Goal: Task Accomplishment & Management: Manage account settings

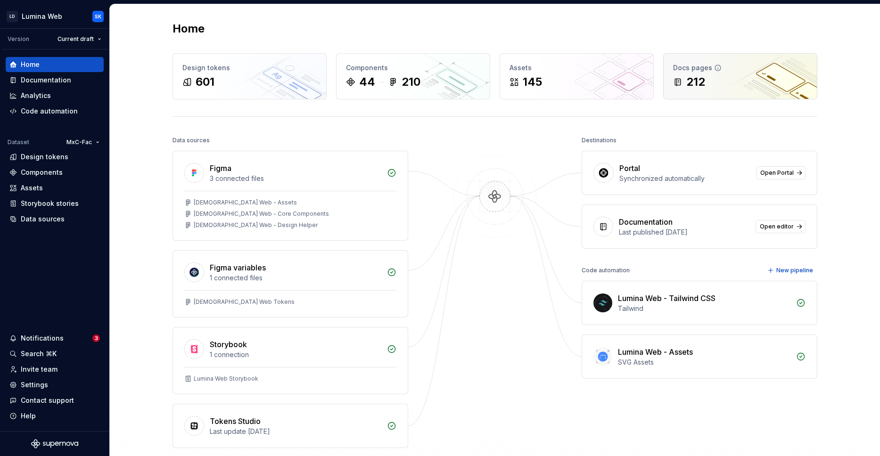
click at [752, 76] on div "212" at bounding box center [740, 81] width 134 height 15
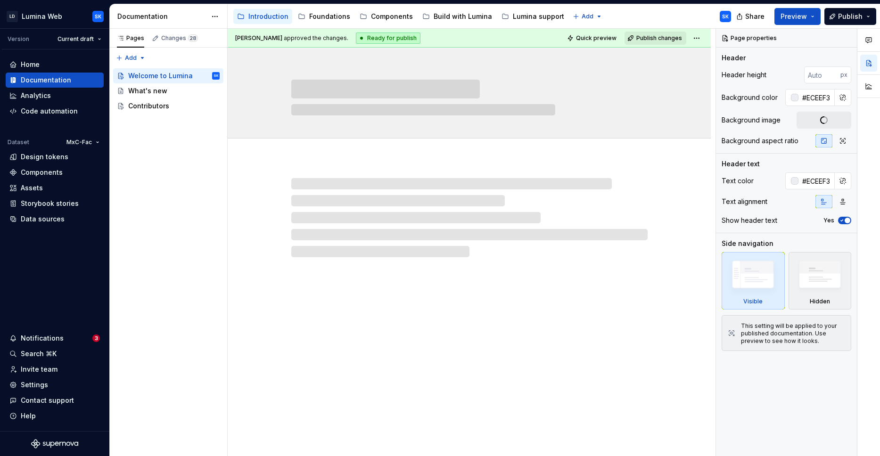
click at [189, 41] on span "28" at bounding box center [193, 38] width 10 height 8
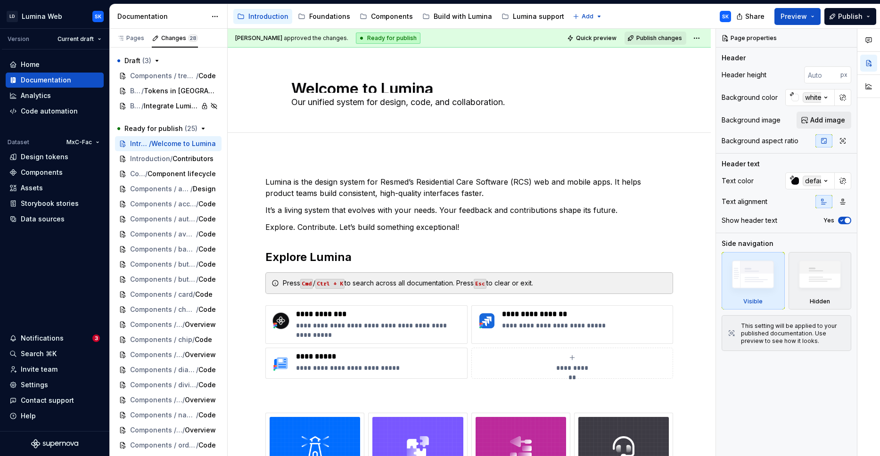
type textarea "*"
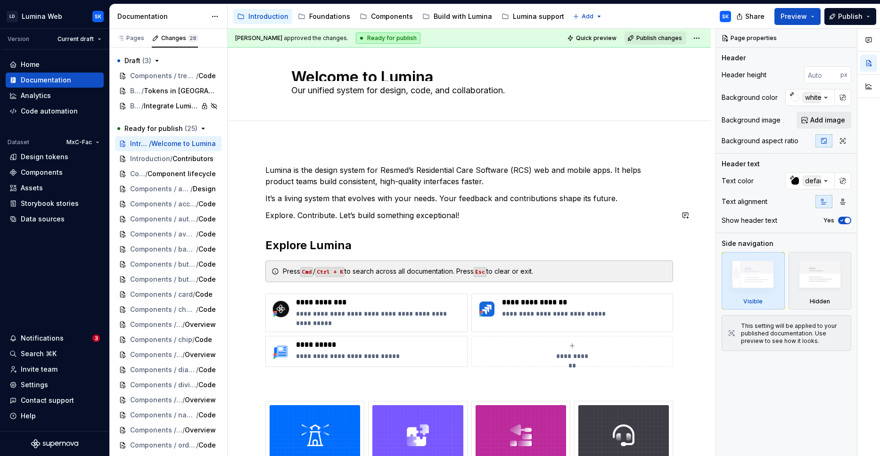
scroll to position [51, 0]
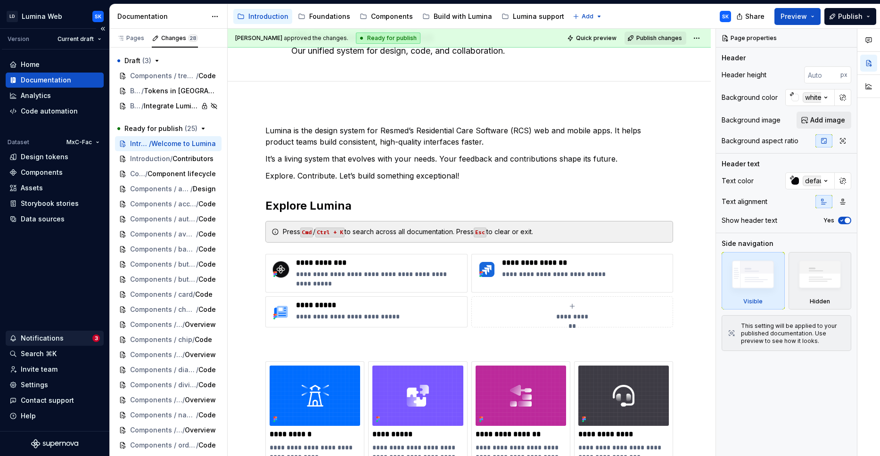
click at [52, 332] on div "Notifications 3" at bounding box center [55, 338] width 98 height 15
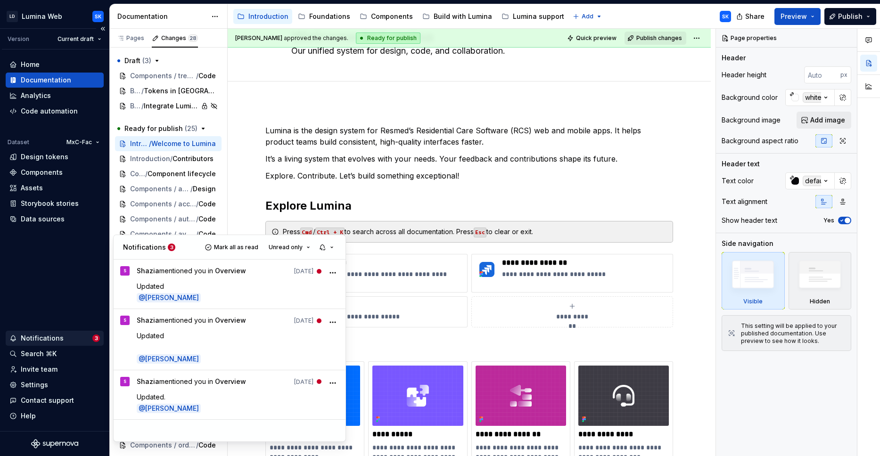
click at [242, 245] on span "Mark all as read" at bounding box center [236, 248] width 44 height 8
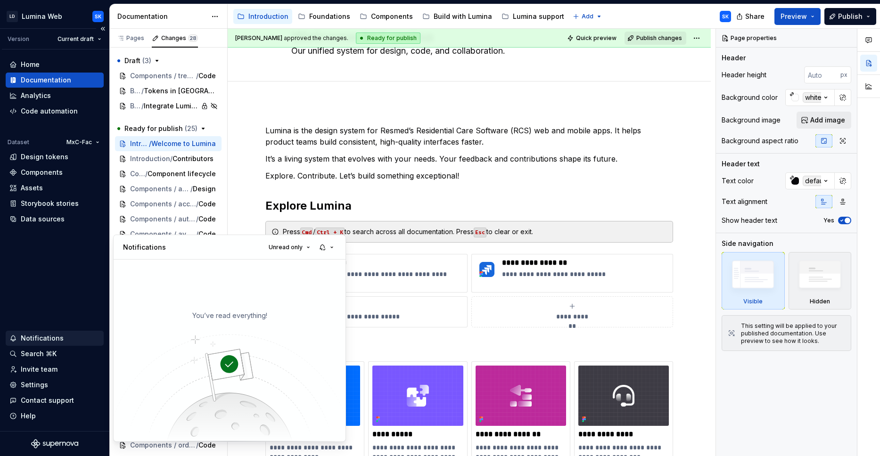
click at [56, 299] on html "LD Lumina Web SK Version Current draft Home Documentation Analytics Code automa…" at bounding box center [440, 228] width 880 height 456
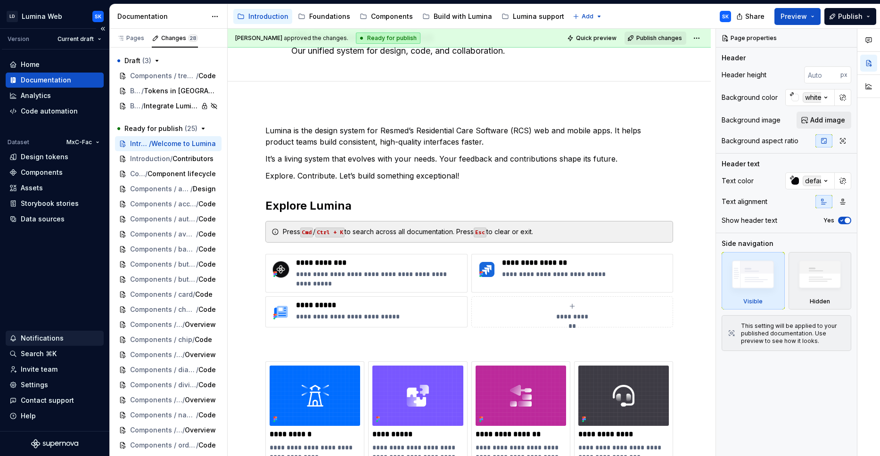
click at [169, 81] on div "Components / treeSelect / Code" at bounding box center [168, 75] width 106 height 15
click at [168, 78] on span "Components / treeSelect" at bounding box center [156, 75] width 53 height 9
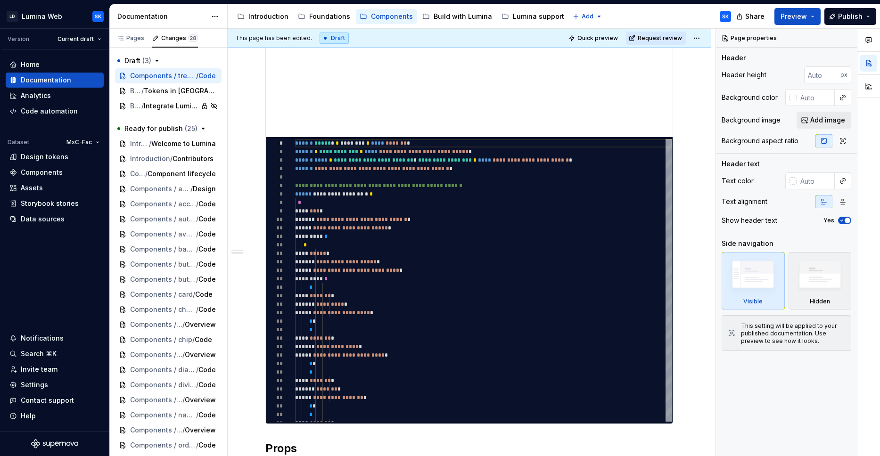
scroll to position [431, 0]
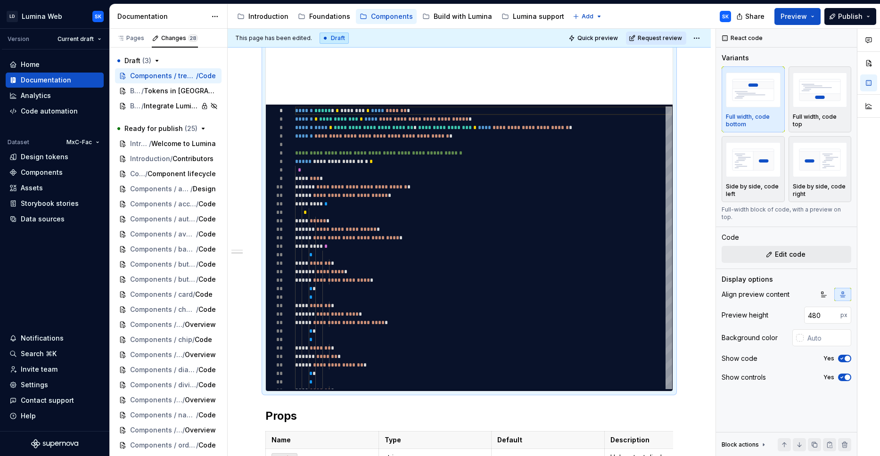
click at [478, 253] on button "*********" at bounding box center [469, 247] width 49 height 17
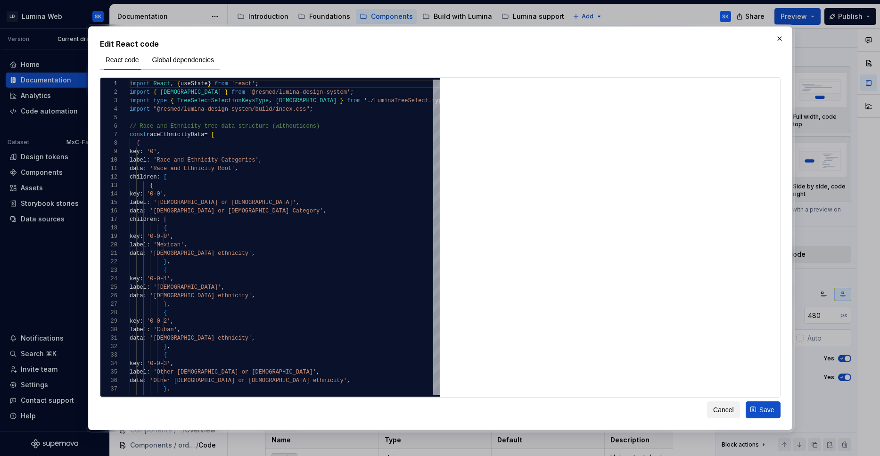
type textarea "*"
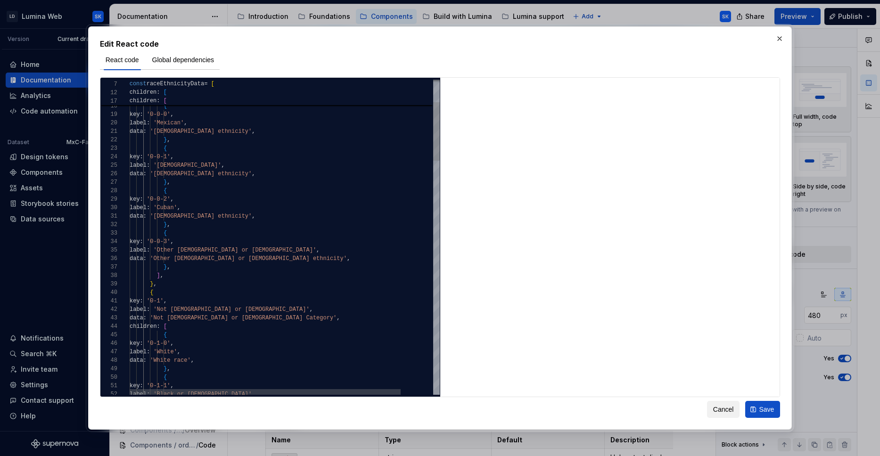
drag, startPoint x: 443, startPoint y: 325, endPoint x: 177, endPoint y: 280, distance: 270.0
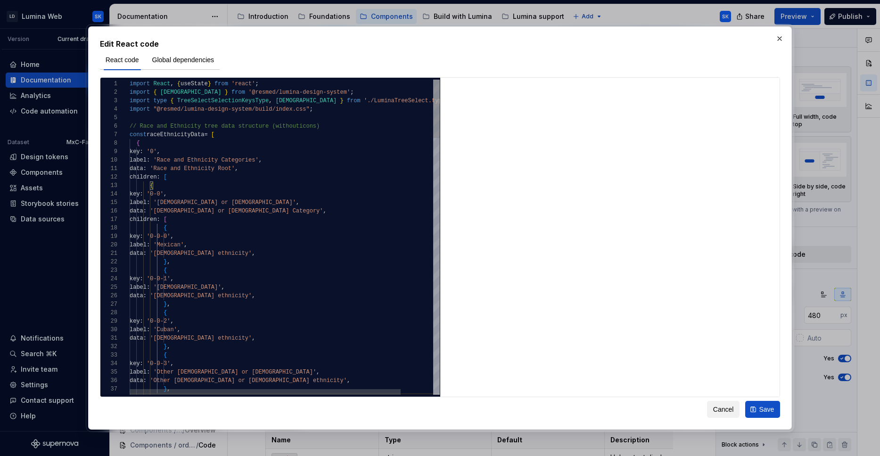
drag, startPoint x: 177, startPoint y: 280, endPoint x: 171, endPoint y: 176, distance: 103.8
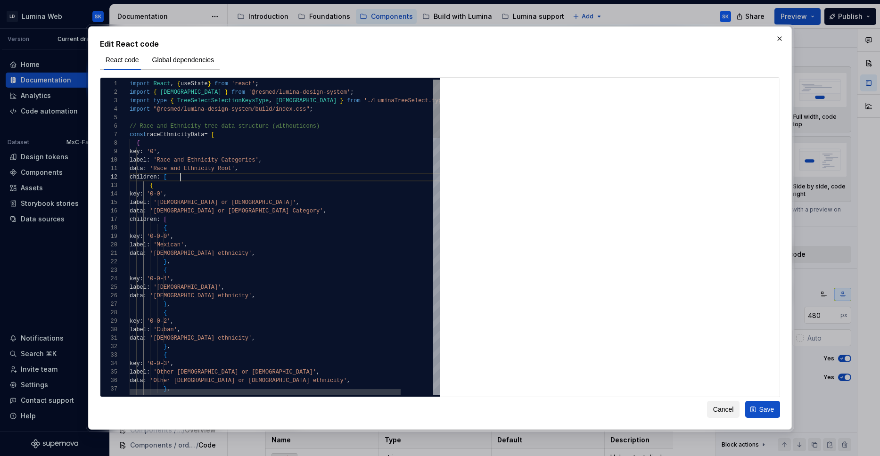
drag, startPoint x: 171, startPoint y: 176, endPoint x: 116, endPoint y: 151, distance: 60.1
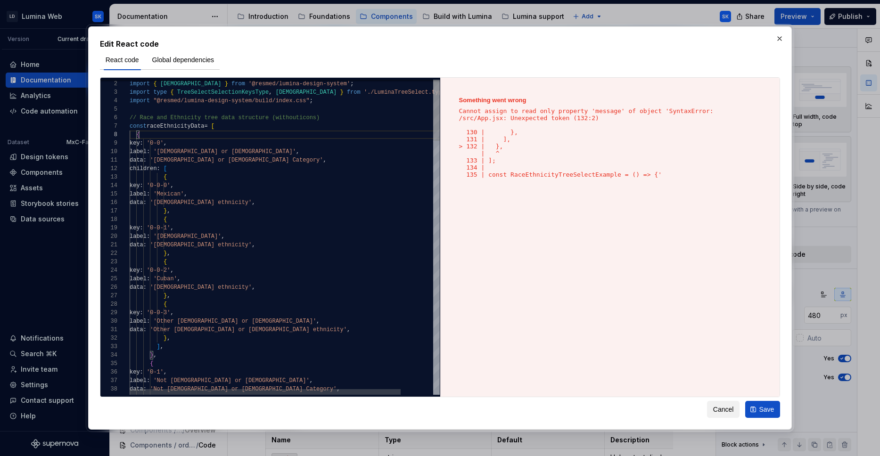
scroll to position [68, 27]
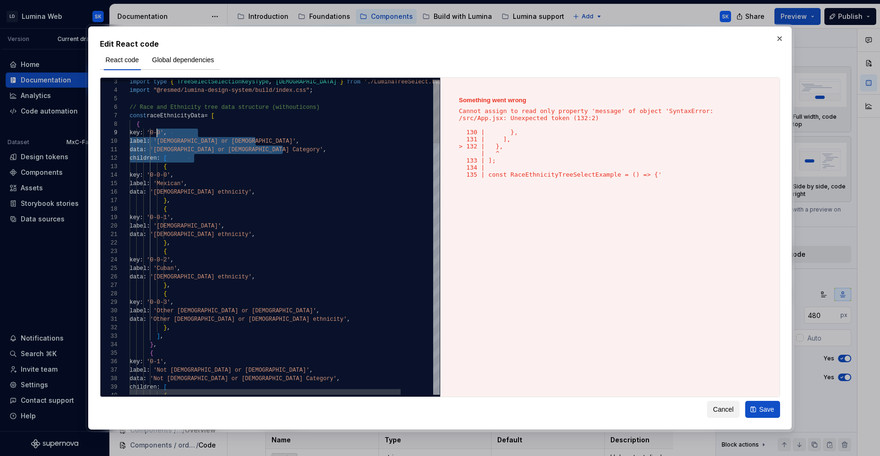
drag, startPoint x: 116, startPoint y: 151, endPoint x: 155, endPoint y: 135, distance: 42.4
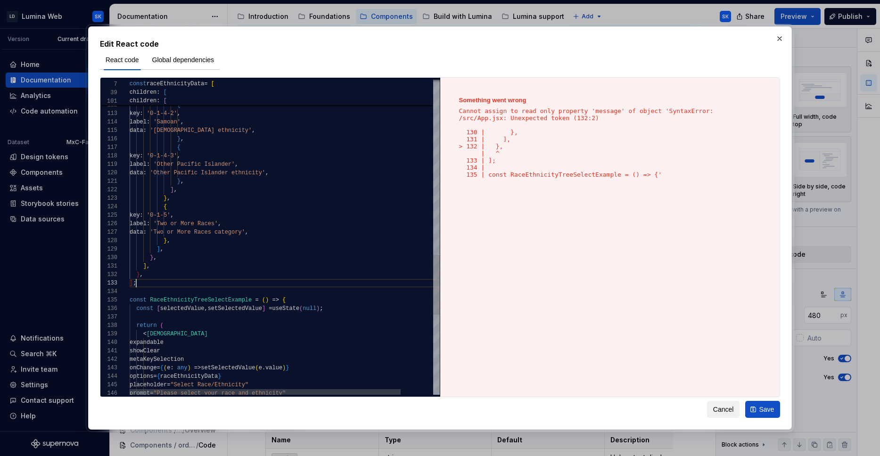
scroll to position [17, 0]
drag, startPoint x: 155, startPoint y: 135, endPoint x: 125, endPoint y: 283, distance: 151.5
drag, startPoint x: 125, startPoint y: 283, endPoint x: 107, endPoint y: 273, distance: 20.7
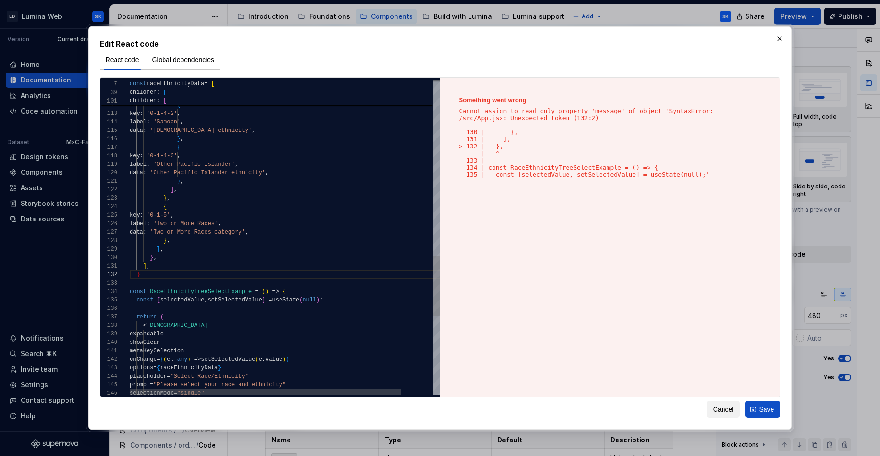
scroll to position [8, 10]
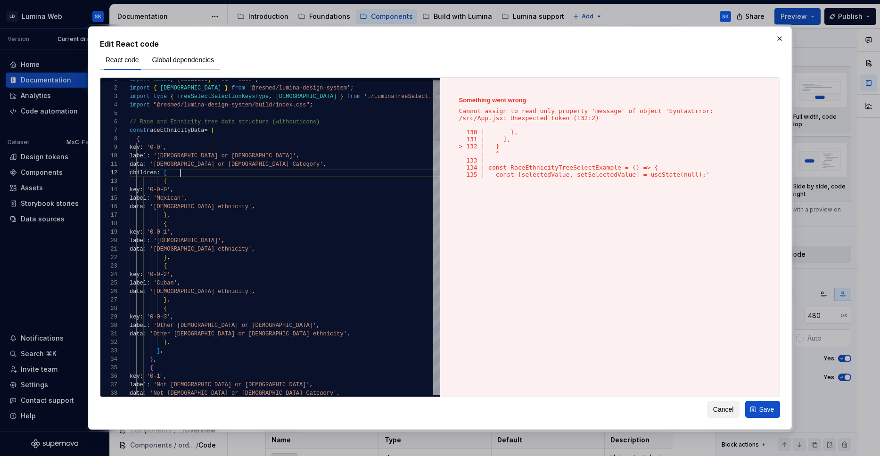
scroll to position [8, 51]
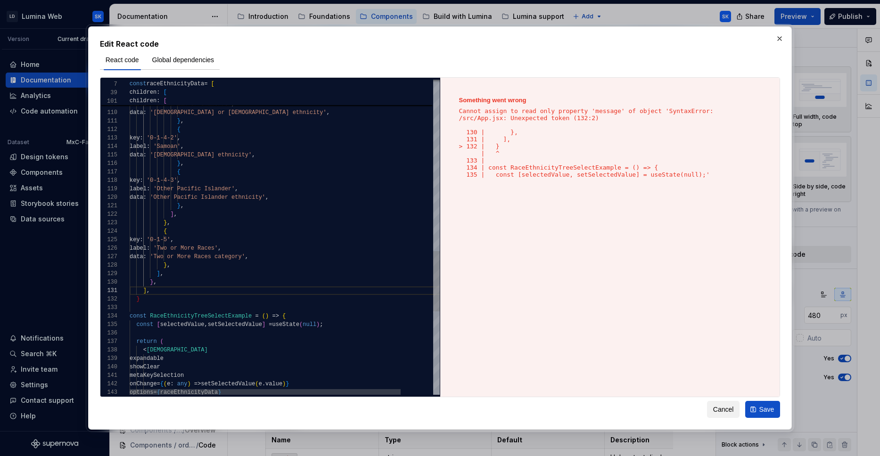
drag, startPoint x: 181, startPoint y: 180, endPoint x: 144, endPoint y: 300, distance: 126.2
click at [144, 300] on div "key : '0-1-4-3' , label : 'Other Pacific Islander' , data : 'Other Pacific Isla…" at bounding box center [303, 7] width 347 height 1647
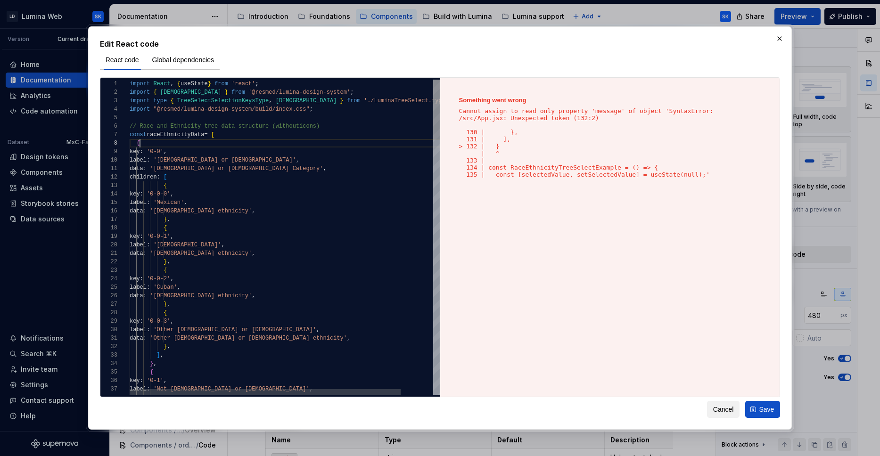
drag, startPoint x: 144, startPoint y: 300, endPoint x: 162, endPoint y: 140, distance: 160.7
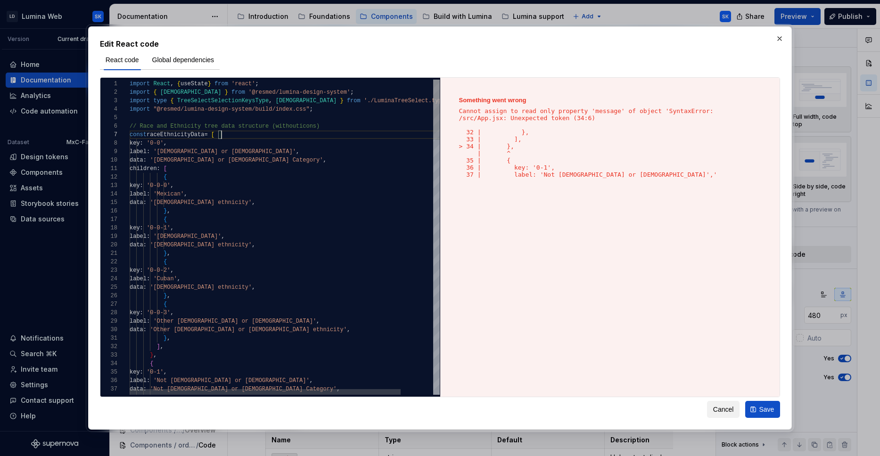
scroll to position [51, 92]
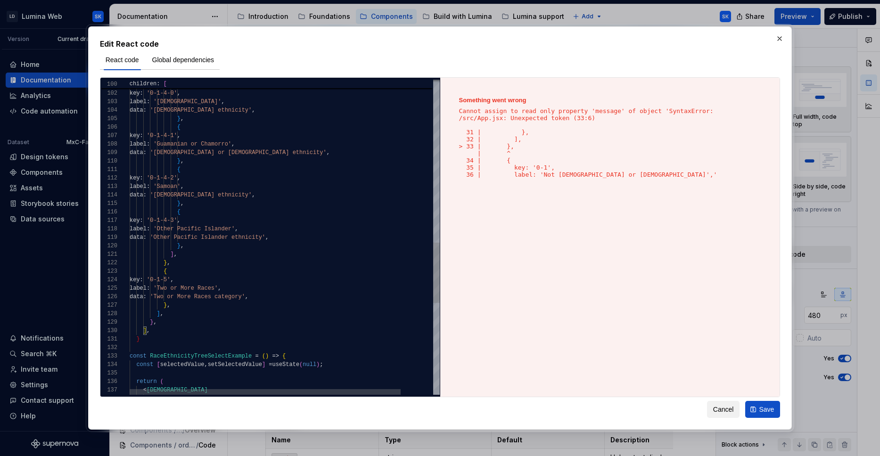
click at [160, 334] on div "children : [ { key : '0-1-4-0' , label : '[DEMOGRAPHIC_DATA]' , data : '[DEMOGR…" at bounding box center [303, 51] width 347 height 1638
click at [168, 337] on div "children : [ { key : '0-1-4-0' , label : '[DEMOGRAPHIC_DATA]' , data : '[DEMOGR…" at bounding box center [303, 51] width 347 height 1638
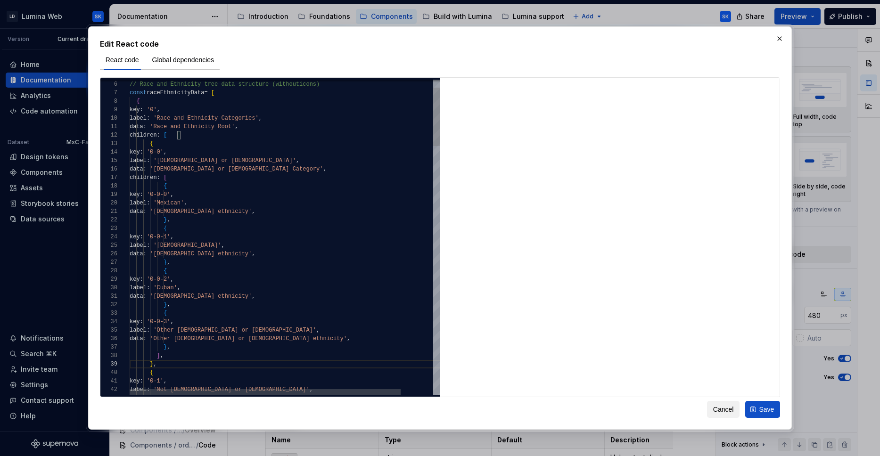
drag, startPoint x: 162, startPoint y: 140, endPoint x: 190, endPoint y: 134, distance: 29.0
drag, startPoint x: 190, startPoint y: 134, endPoint x: 123, endPoint y: 104, distance: 73.4
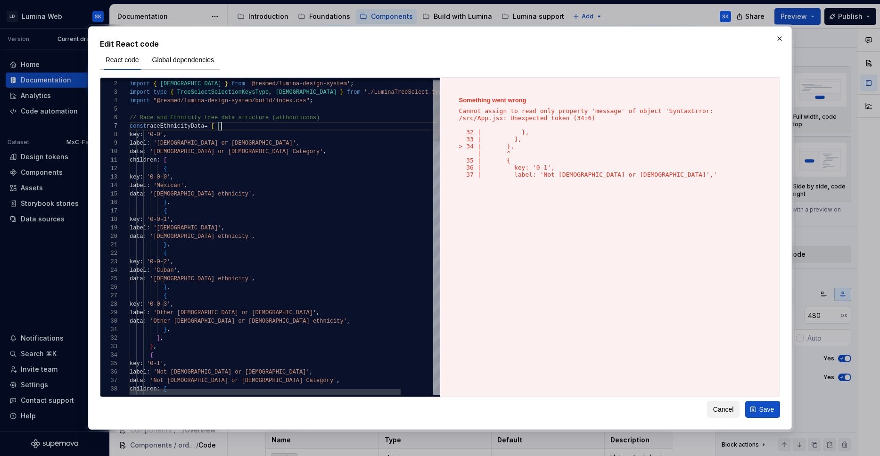
scroll to position [51, 92]
drag, startPoint x: 123, startPoint y: 104, endPoint x: 209, endPoint y: 164, distance: 104.2
drag, startPoint x: 209, startPoint y: 164, endPoint x: 116, endPoint y: 347, distance: 205.5
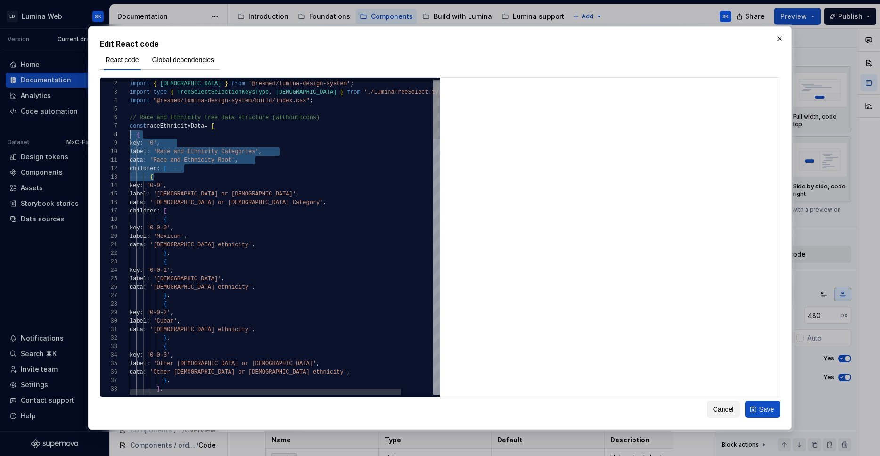
type textarea "**********"
click at [726, 408] on span "Cancel" at bounding box center [723, 409] width 21 height 9
click at [716, 407] on div "React code Variants Full width, code bottom Full width, code top Side by side, …" at bounding box center [786, 243] width 141 height 428
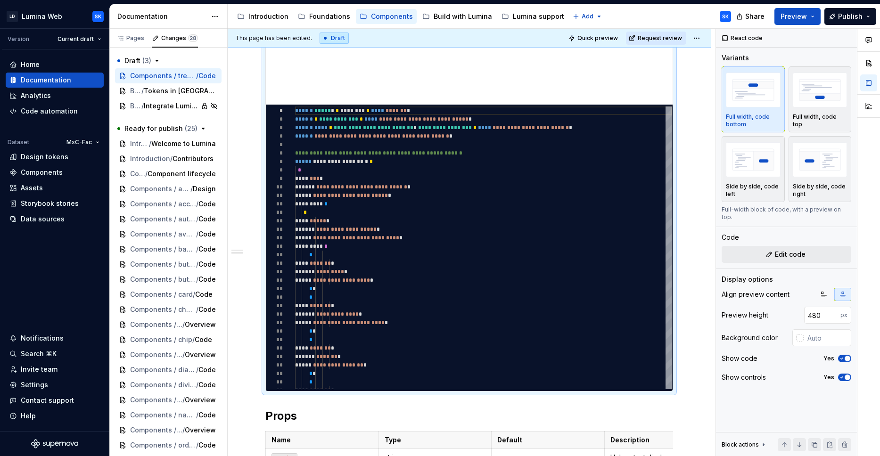
type textarea "*"
click at [360, 264] on div "*********" at bounding box center [469, 248] width 407 height 286
click at [470, 249] on span "*********" at bounding box center [472, 247] width 29 height 9
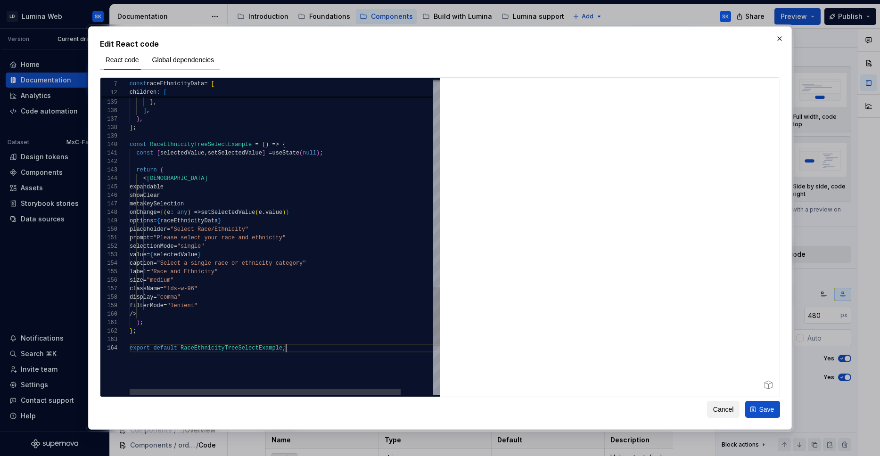
scroll to position [25, 156]
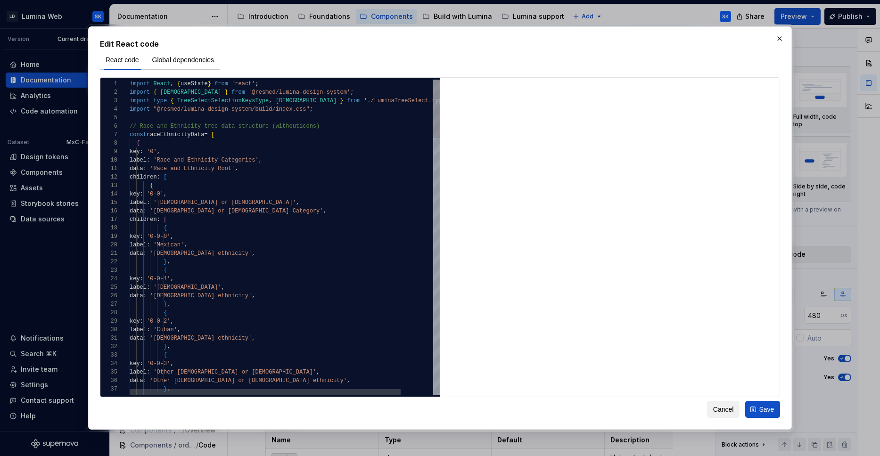
drag, startPoint x: 204, startPoint y: 173, endPoint x: 123, endPoint y: 153, distance: 83.2
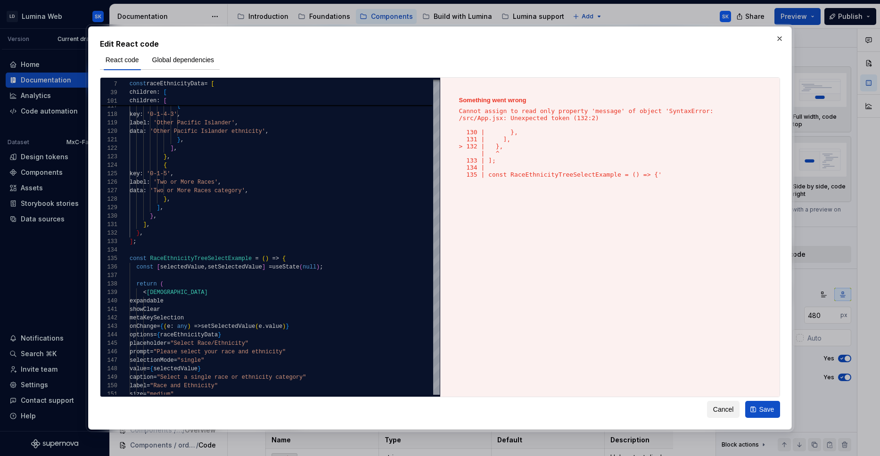
scroll to position [17, 0]
drag, startPoint x: 277, startPoint y: 52, endPoint x: 103, endPoint y: 244, distance: 258.2
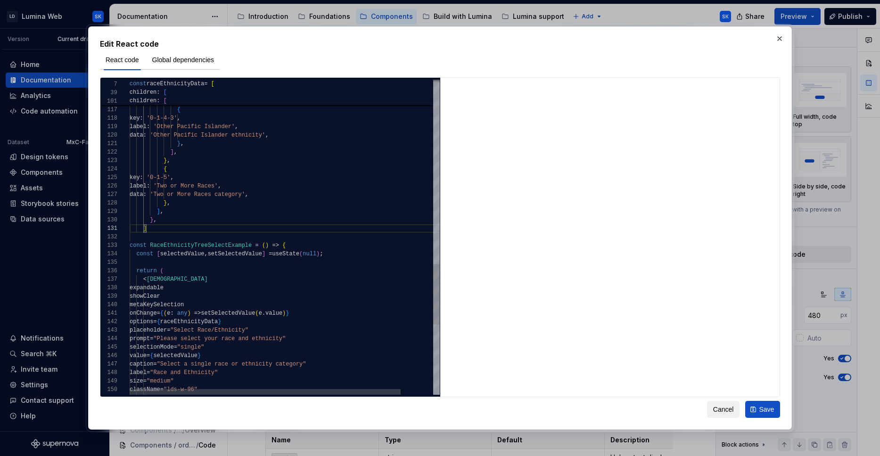
scroll to position [0, 20]
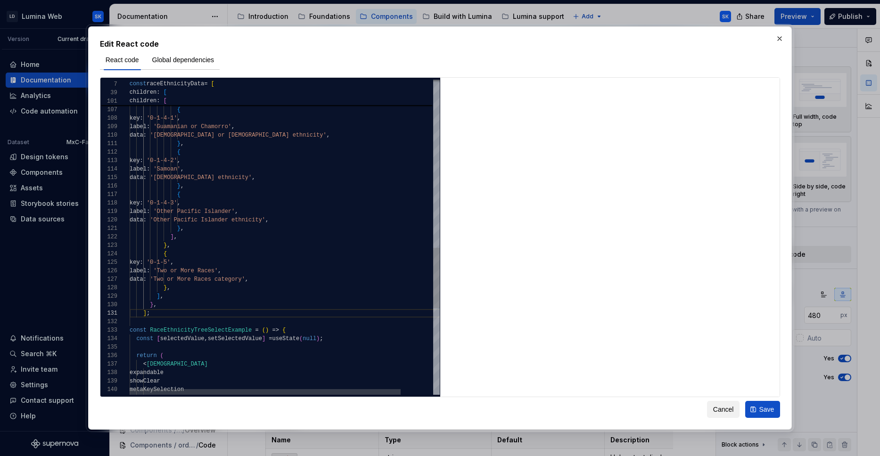
click at [185, 306] on div "key : '0-1-4-2' , label : 'Samoan' , data : 'Samoan ethnicity' , } , { key : '0…" at bounding box center [303, 26] width 347 height 1638
drag, startPoint x: 441, startPoint y: 279, endPoint x: 179, endPoint y: 314, distance: 265.2
click at [179, 314] on div "key : '0-1-4-2' , label : 'Samoan' , data : 'Samoan ethnicity' , } , { key : '0…" at bounding box center [303, 26] width 347 height 1638
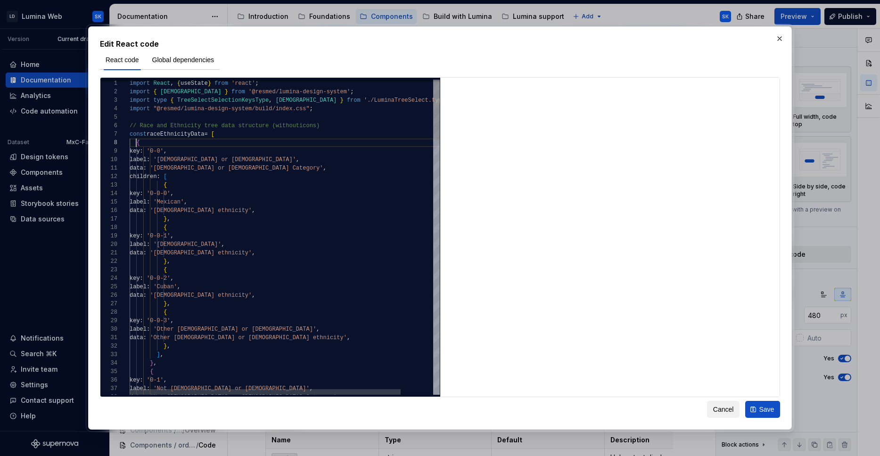
scroll to position [59, 7]
drag, startPoint x: 179, startPoint y: 314, endPoint x: 137, endPoint y: 145, distance: 174.3
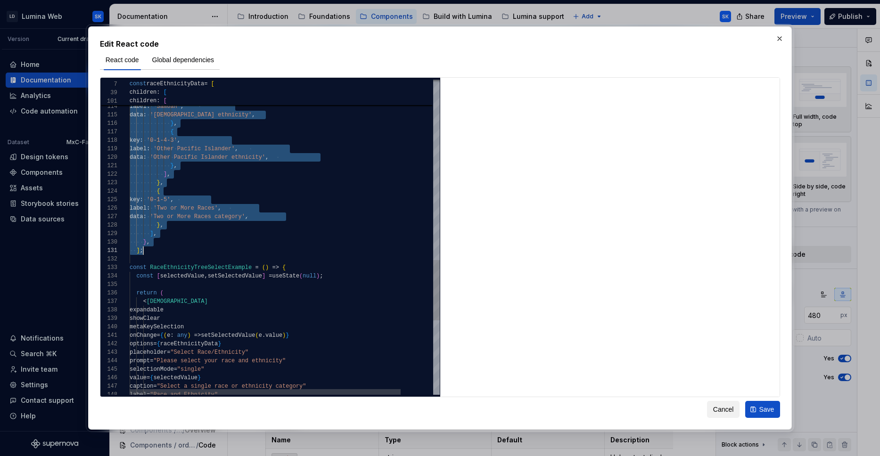
scroll to position [59, 14]
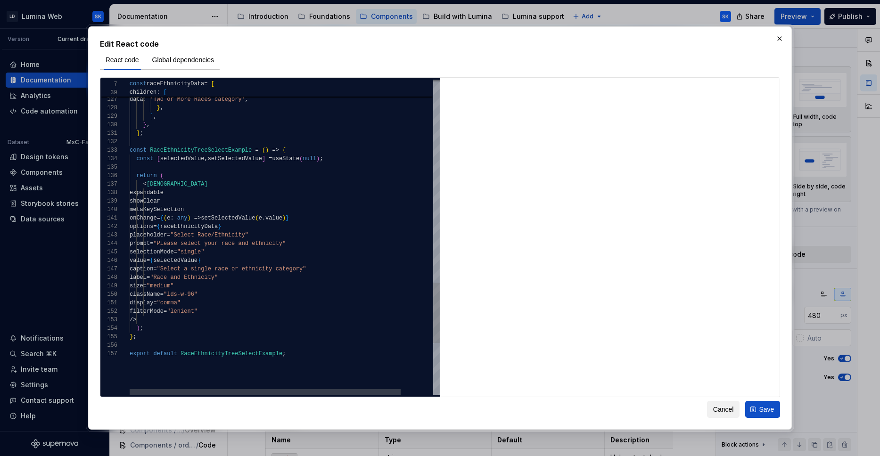
drag, startPoint x: 137, startPoint y: 145, endPoint x: 151, endPoint y: 334, distance: 189.0
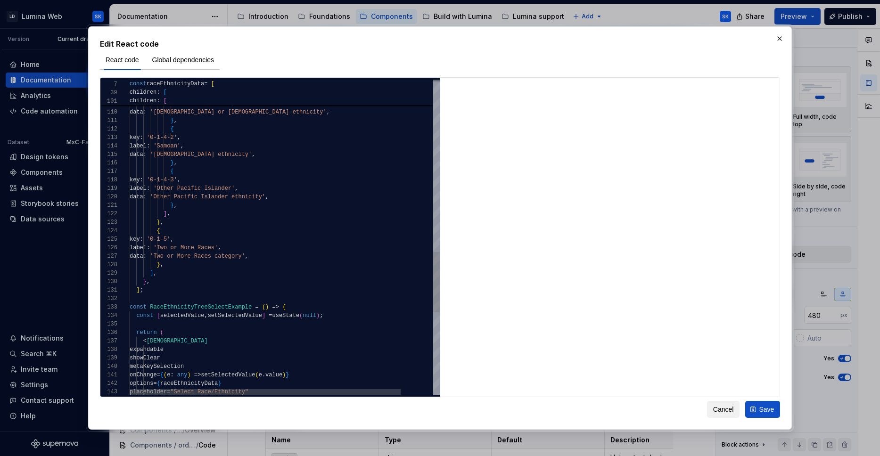
scroll to position [0, 14]
click at [154, 293] on div "key : '0-1-5' , label : 'Two or More Races' , data : 'Two or More Races categor…" at bounding box center [303, 2] width 347 height 1638
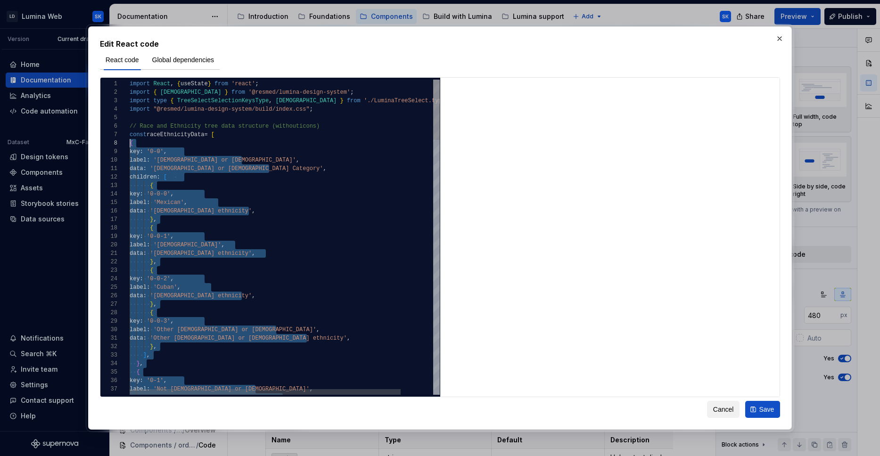
scroll to position [59, 0]
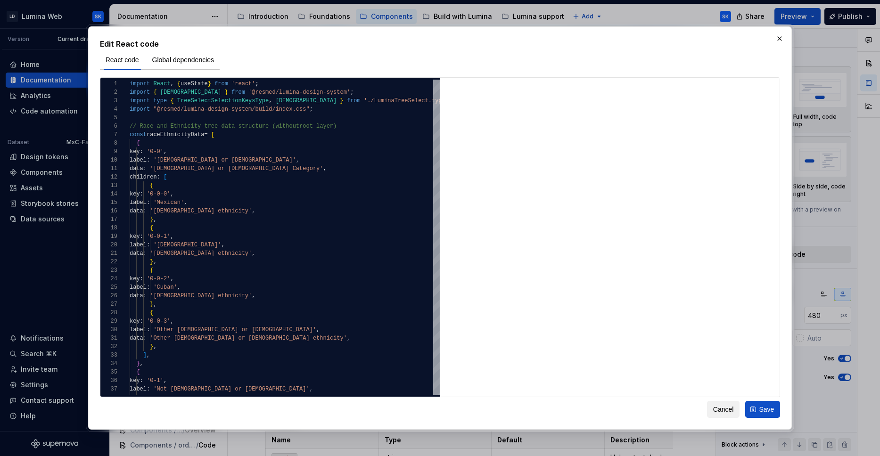
drag, startPoint x: 544, startPoint y: 196, endPoint x: 238, endPoint y: 235, distance: 307.8
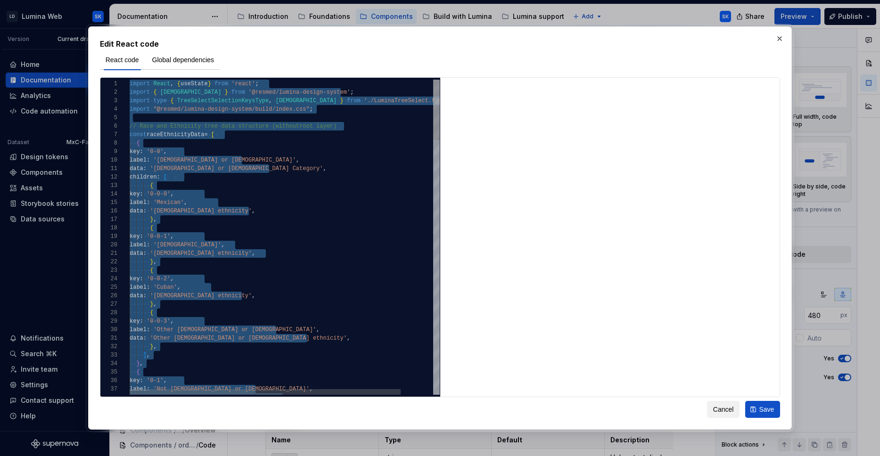
type textarea "**********"
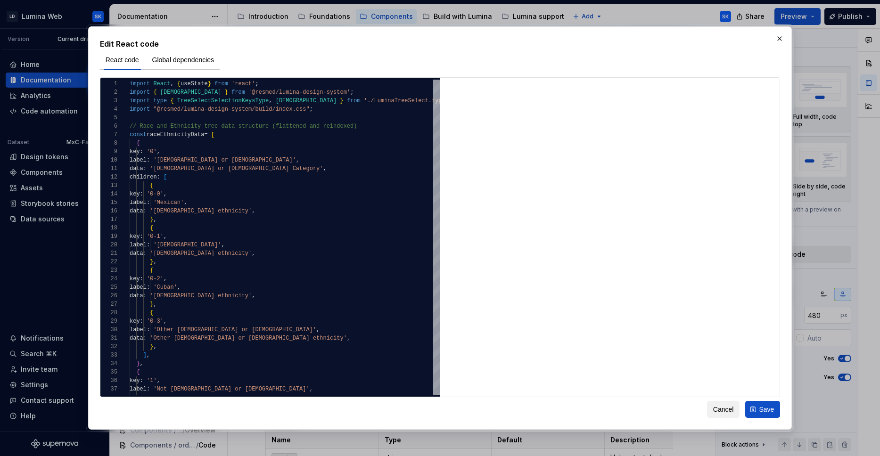
click at [761, 413] on span "Save" at bounding box center [766, 409] width 15 height 9
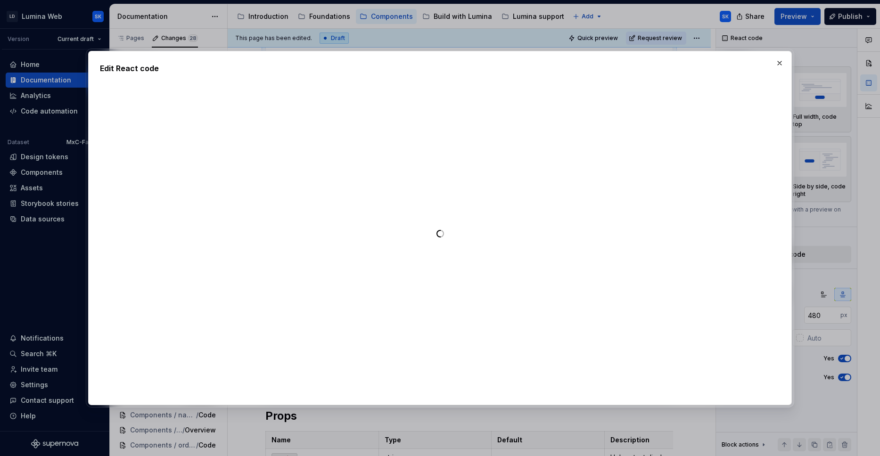
type textarea "*"
type textarea "**********"
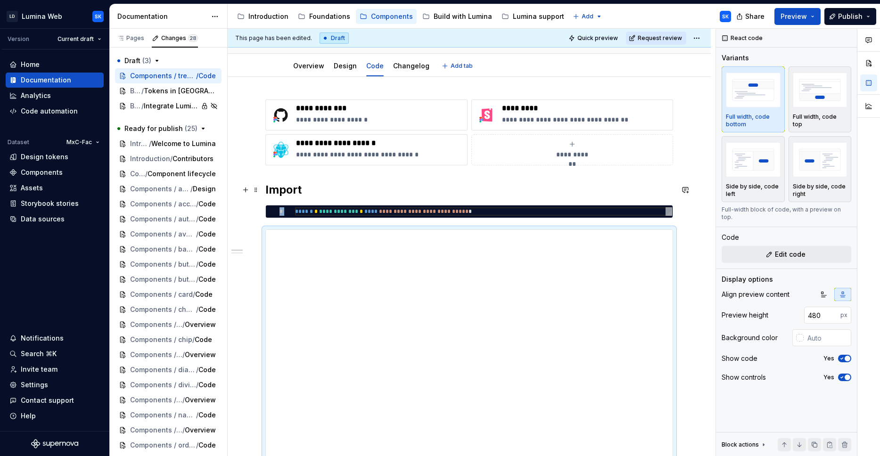
scroll to position [0, 0]
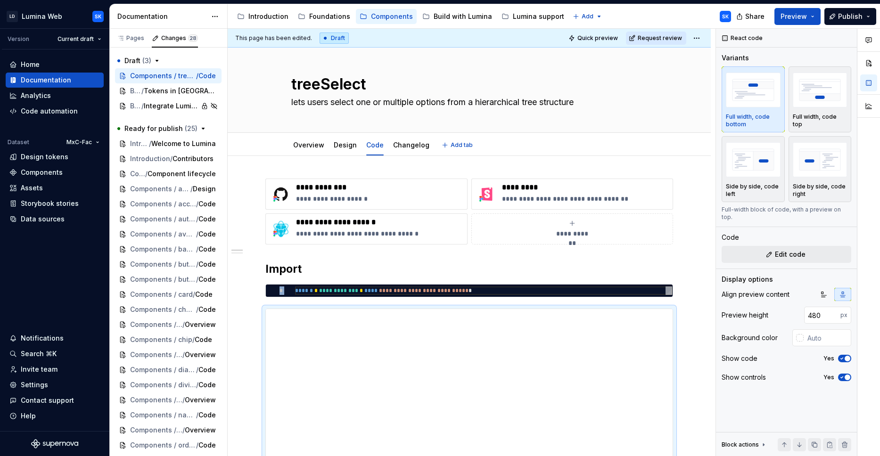
type textarea "*"
click at [47, 384] on div "Settings" at bounding box center [54, 384] width 90 height 9
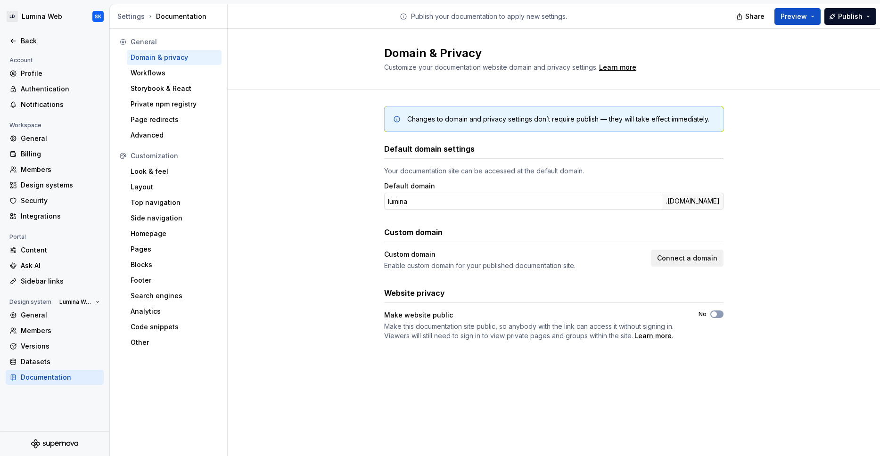
click at [44, 199] on div "Security" at bounding box center [60, 200] width 79 height 9
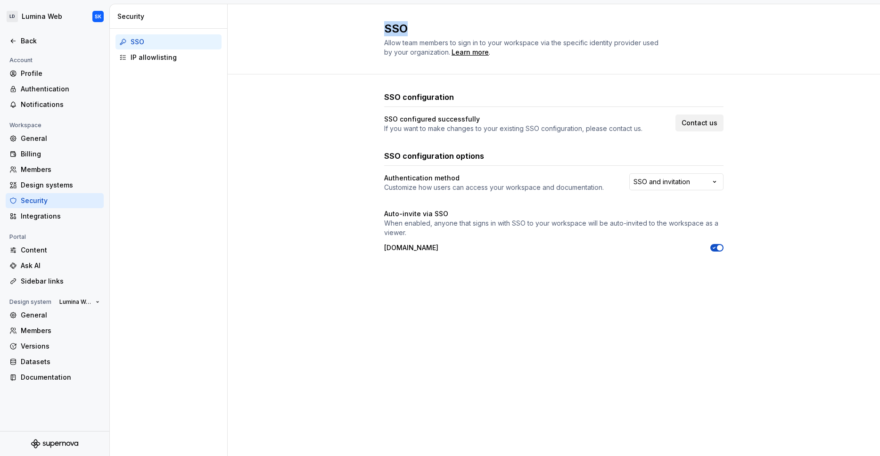
drag, startPoint x: 277, startPoint y: 52, endPoint x: 416, endPoint y: 32, distance: 140.5
click at [416, 32] on h2 "SSO" at bounding box center [548, 28] width 328 height 15
click at [271, 86] on div "SSO configuration SSO configured successfully If you want to make changes to yo…" at bounding box center [554, 181] width 652 height 214
click at [696, 179] on html "LD Lumina Web SK Back Account Profile Authentication Notifications Workspace Ge…" at bounding box center [440, 228] width 880 height 456
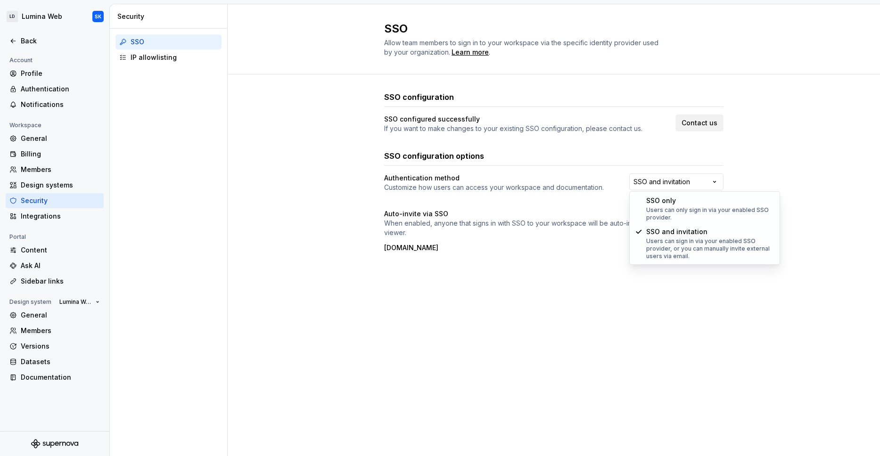
click at [793, 147] on html "LD Lumina Web SK Back Account Profile Authentication Notifications Workspace Ge…" at bounding box center [440, 228] width 880 height 456
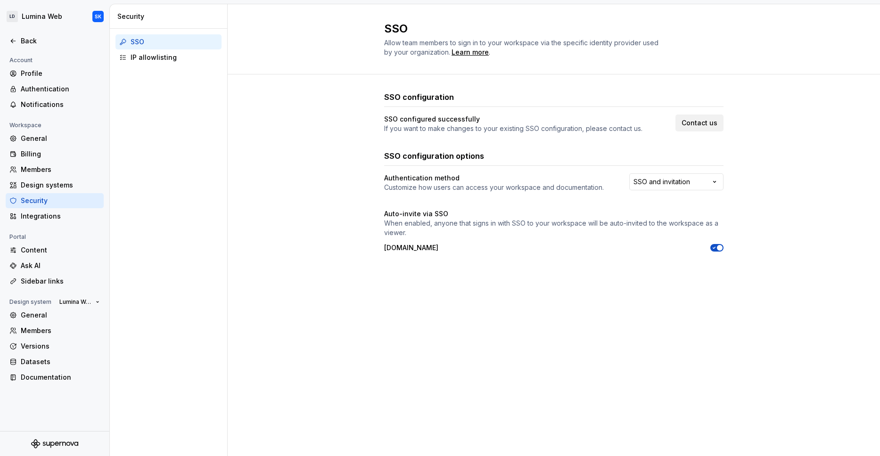
click at [164, 62] on div "IP allowlisting" at bounding box center [168, 57] width 106 height 15
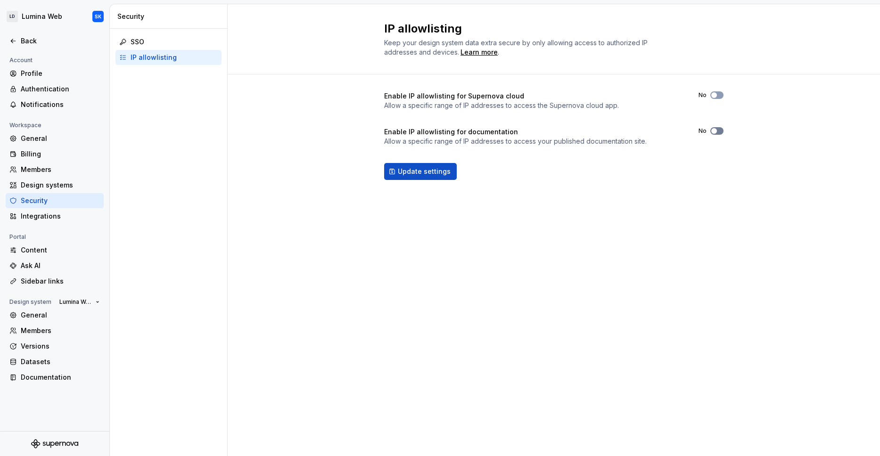
drag, startPoint x: 416, startPoint y: 32, endPoint x: 716, endPoint y: 129, distance: 315.4
click at [716, 129] on span "button" at bounding box center [714, 131] width 6 height 6
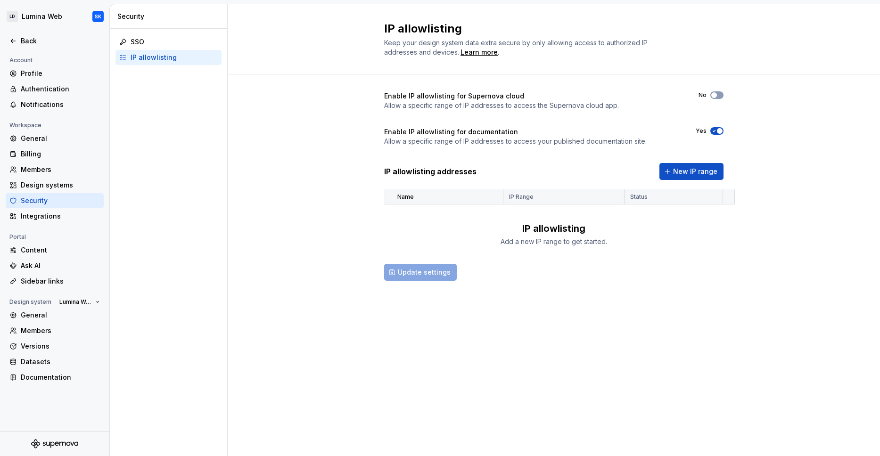
drag, startPoint x: 716, startPoint y: 129, endPoint x: 587, endPoint y: 167, distance: 134.3
click at [587, 167] on div "IP allowlisting addresses New IP range" at bounding box center [553, 171] width 339 height 17
click at [707, 172] on span "New IP range" at bounding box center [695, 171] width 44 height 9
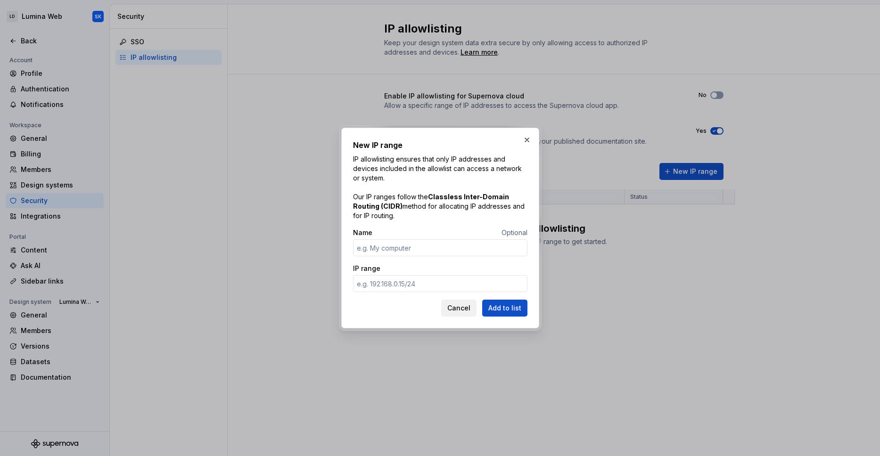
click at [379, 285] on input "IP range" at bounding box center [440, 283] width 174 height 17
drag, startPoint x: 587, startPoint y: 167, endPoint x: 384, endPoint y: 270, distance: 228.2
click at [384, 270] on div "New IP range IP allowlisting ensures that only IP addresses and devices include…" at bounding box center [440, 228] width 198 height 201
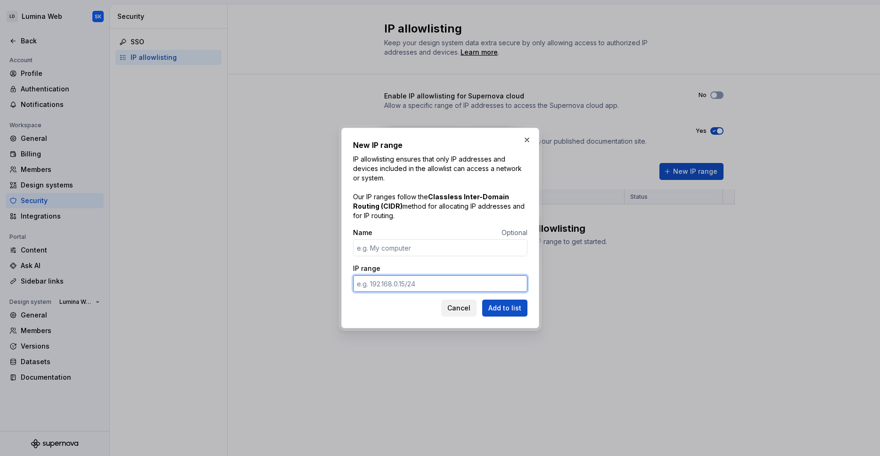
click at [388, 278] on input "IP range" at bounding box center [440, 283] width 174 height 17
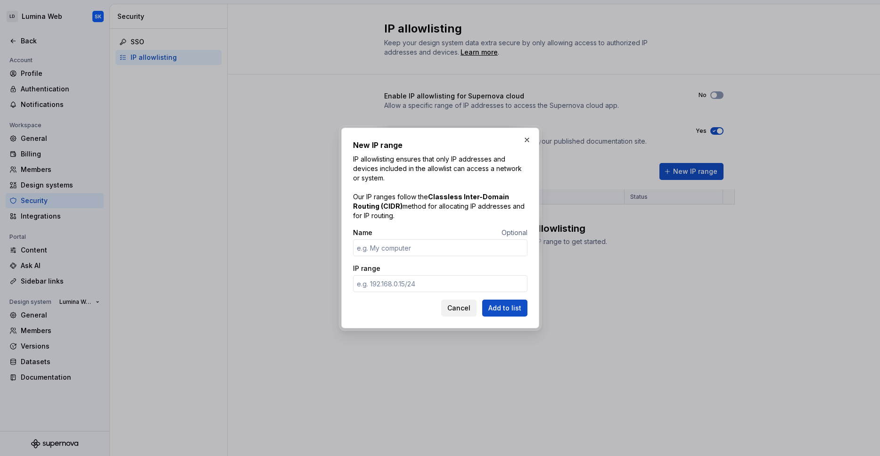
click at [420, 262] on div "Name Optional IP range" at bounding box center [440, 264] width 174 height 72
drag, startPoint x: 420, startPoint y: 262, endPoint x: 528, endPoint y: 141, distance: 161.5
click at [528, 141] on button "button" at bounding box center [526, 139] width 13 height 13
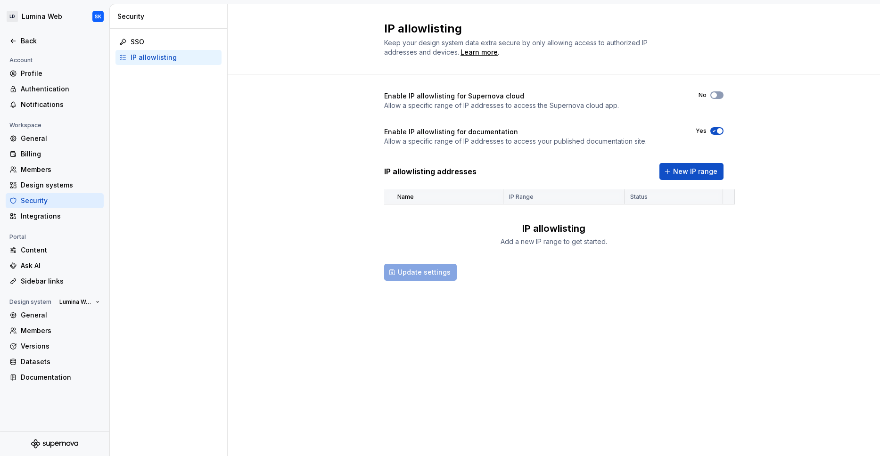
click at [721, 92] on button "No" at bounding box center [716, 95] width 13 height 8
click at [715, 176] on button "New IP range" at bounding box center [691, 171] width 64 height 17
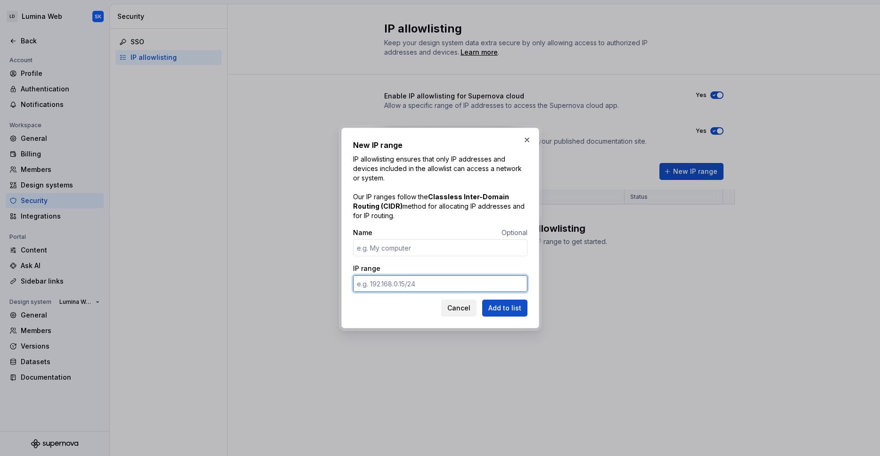
drag, startPoint x: 528, startPoint y: 141, endPoint x: 413, endPoint y: 281, distance: 181.1
click at [413, 281] on input "IP range" at bounding box center [440, 283] width 174 height 17
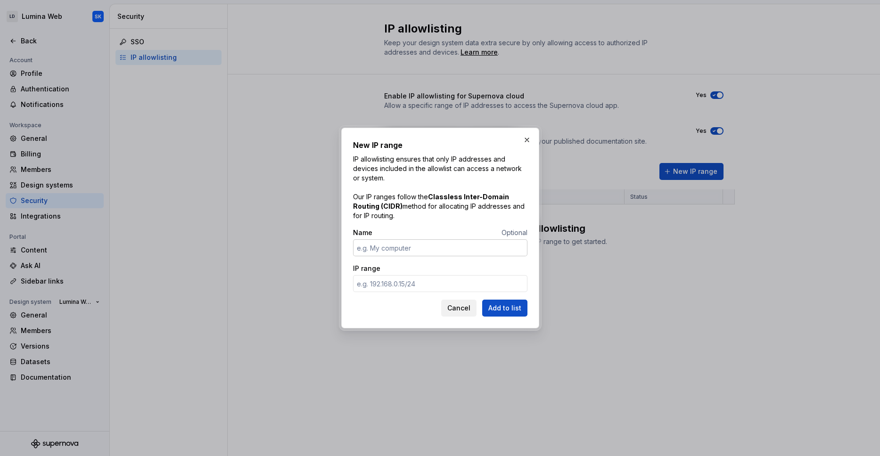
click at [409, 255] on input "Name" at bounding box center [440, 247] width 174 height 17
type input "[DOMAIN_NAME]"
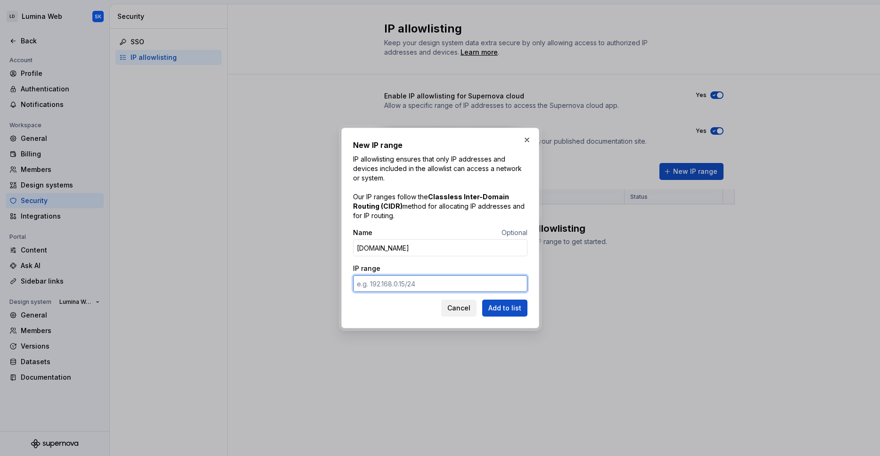
drag, startPoint x: 409, startPoint y: 255, endPoint x: 380, endPoint y: 285, distance: 42.0
click at [380, 285] on input "IP range" at bounding box center [440, 283] width 174 height 17
